Goal: Check status: Check status

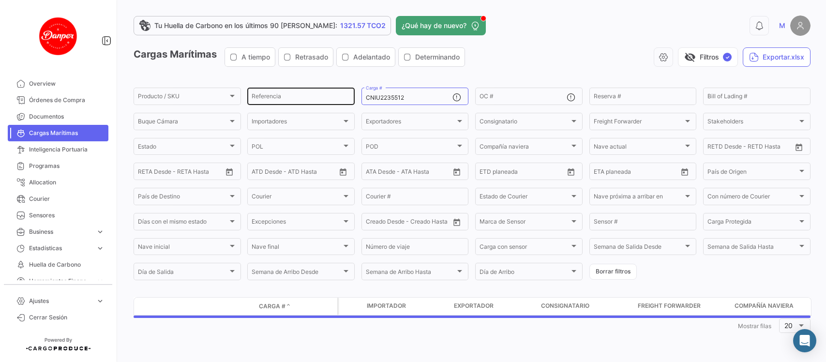
click at [0, 0] on div "Producto / SKU Producto / SKU Referencia CNIU2235512 Carga # OC # Reserva # Bil…" at bounding box center [0, 0] width 0 height 0
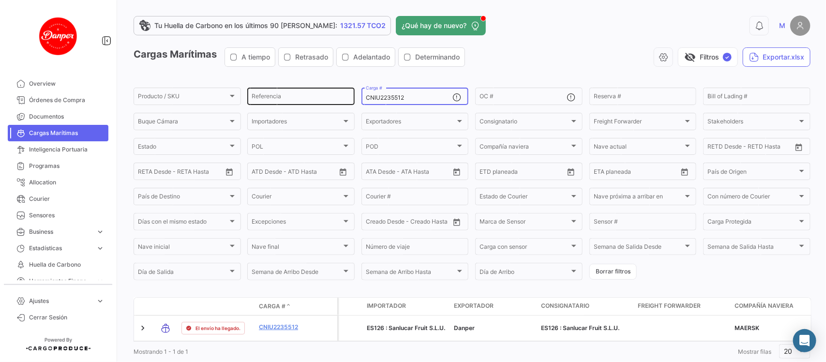
drag, startPoint x: 420, startPoint y: 98, endPoint x: 305, endPoint y: 98, distance: 115.2
click at [0, 0] on div "Producto / SKU Producto / SKU Referencia CNIU2235512 Carga # OC # Reserva # Bil…" at bounding box center [0, 0] width 0 height 0
paste input "OTPU6579647"
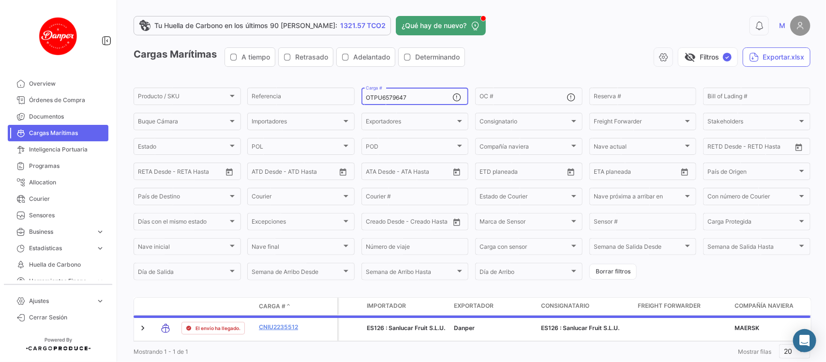
scroll to position [31, 0]
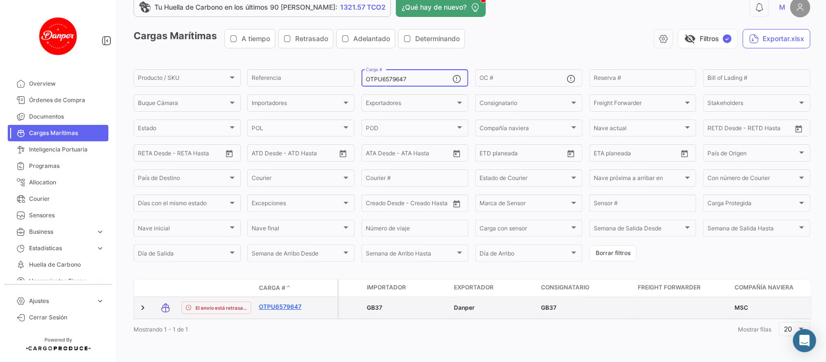
type input "OTPU6579647"
click at [295, 303] on link "OTPU6579647" at bounding box center [284, 307] width 50 height 9
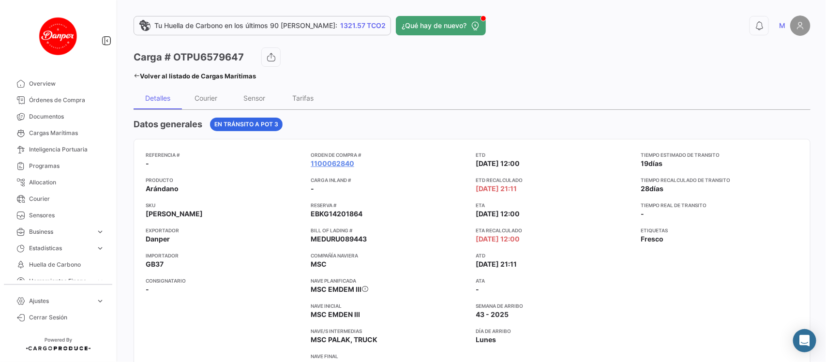
click at [807, 51] on div "Tu Huella de Carbono en los últimos 90 [PERSON_NAME]: 1321.57 TCO2 ¿Qué hay de …" at bounding box center [472, 181] width 708 height 362
click at [48, 131] on span "Cargas Marítimas" at bounding box center [67, 133] width 76 height 9
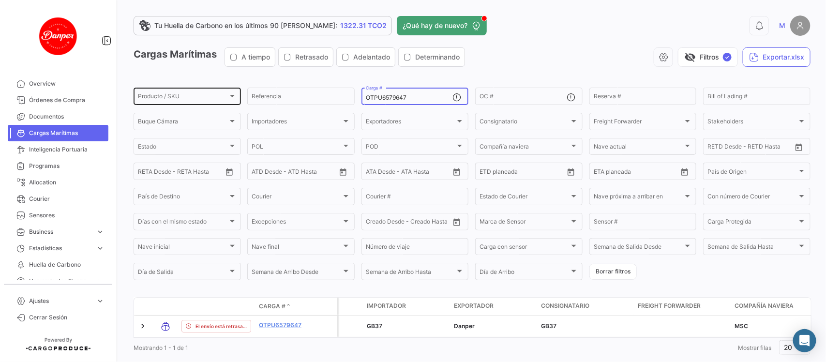
drag, startPoint x: 420, startPoint y: 97, endPoint x: 231, endPoint y: 103, distance: 188.9
click at [0, 0] on div "Producto / SKU Producto / SKU Referencia OTPU6579647 Carga # OC # Reserva # Bil…" at bounding box center [0, 0] width 0 height 0
paste input "MSDU9893630"
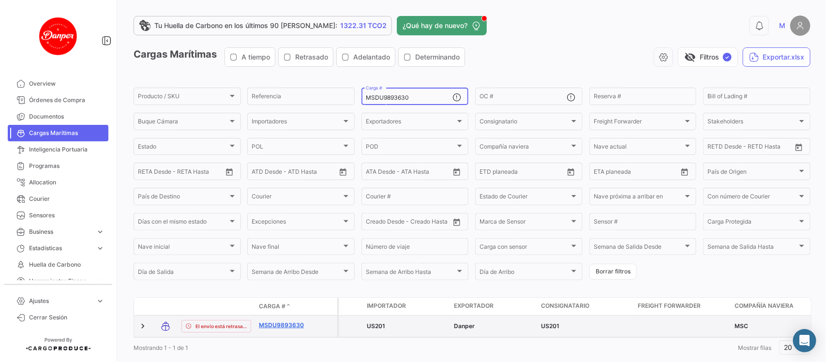
type input "MSDU9893630"
click at [281, 325] on link "MSDU9893630" at bounding box center [284, 325] width 50 height 9
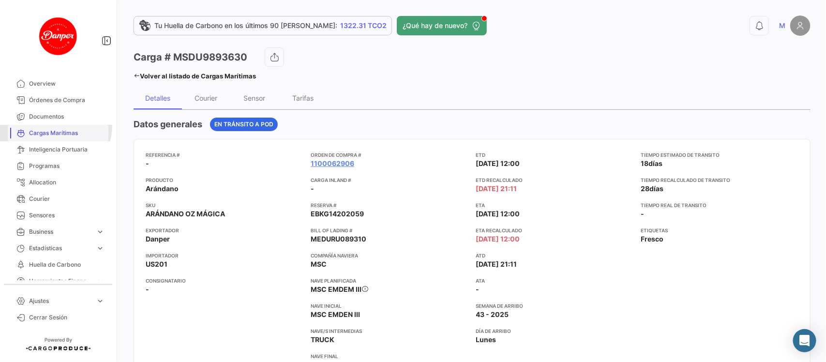
click at [50, 125] on link "Cargas Marítimas" at bounding box center [58, 133] width 101 height 16
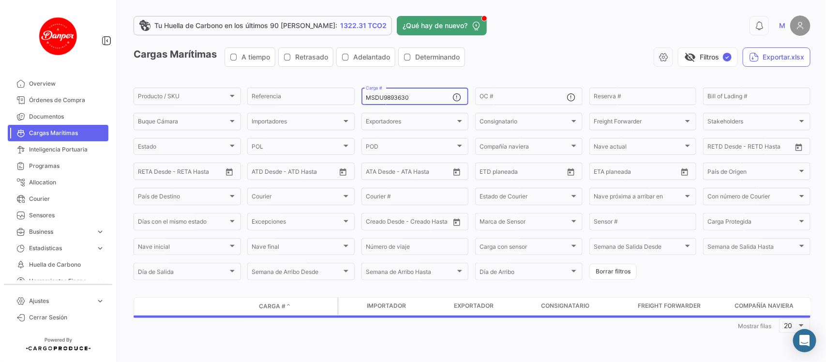
drag, startPoint x: 425, startPoint y: 95, endPoint x: 227, endPoint y: 107, distance: 198.3
click at [227, 107] on form "Producto / SKU Producto / SKU Referencia MSDU9893630 Carga # OC # Reserva # Bil…" at bounding box center [472, 184] width 677 height 196
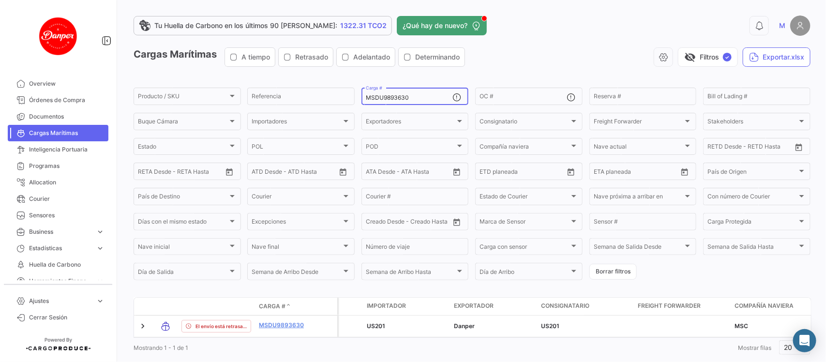
paste input "23972"
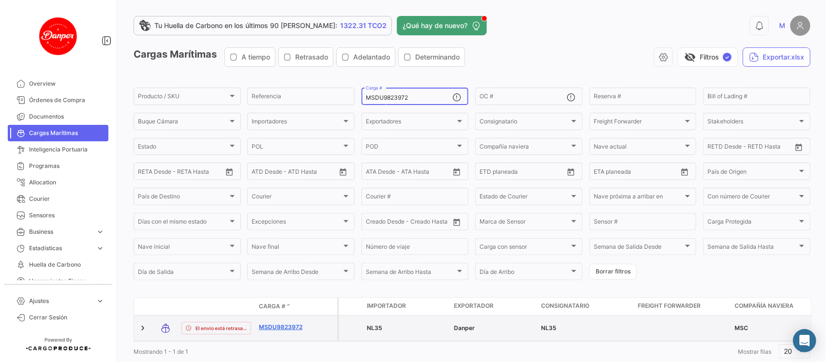
type input "MSDU9823972"
click at [279, 327] on link "MSDU9823972" at bounding box center [284, 327] width 50 height 9
